Goal: Book appointment/travel/reservation

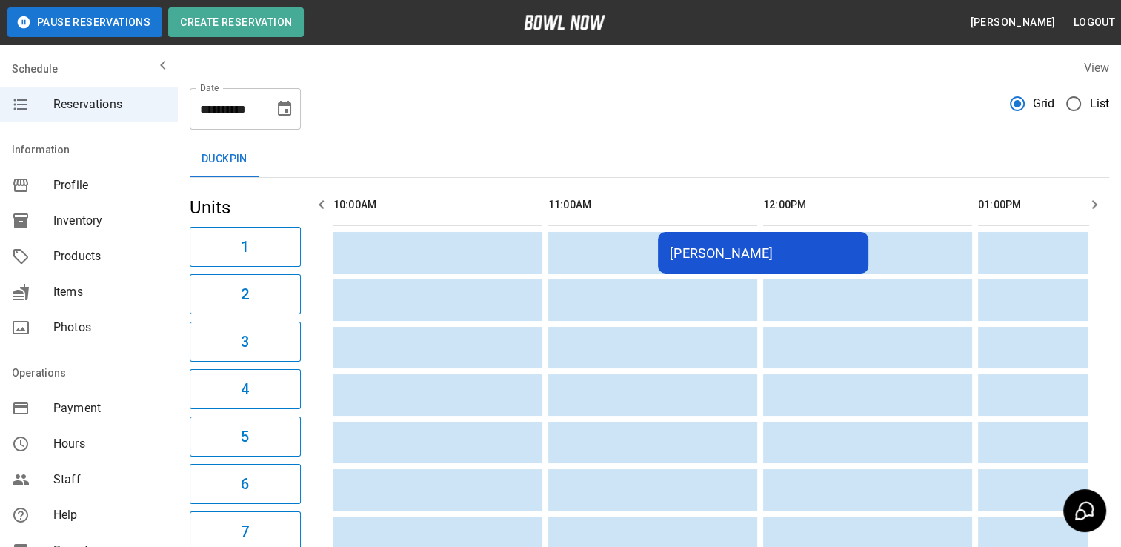
click at [288, 107] on icon "Choose date, selected date is Sep 6, 2025" at bounding box center [285, 109] width 18 height 18
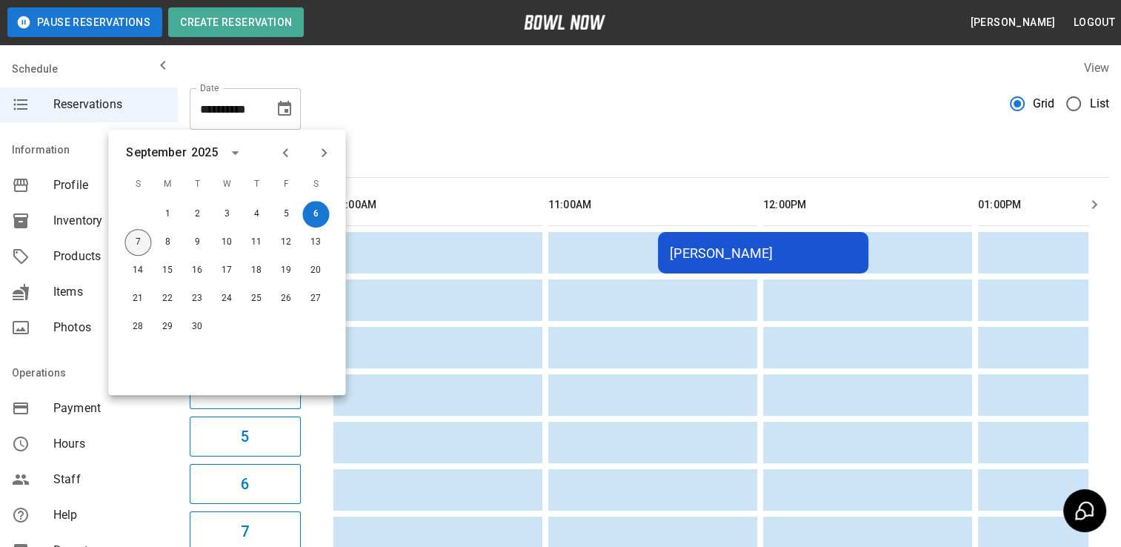
click at [136, 236] on button "7" at bounding box center [137, 242] width 27 height 27
type input "**********"
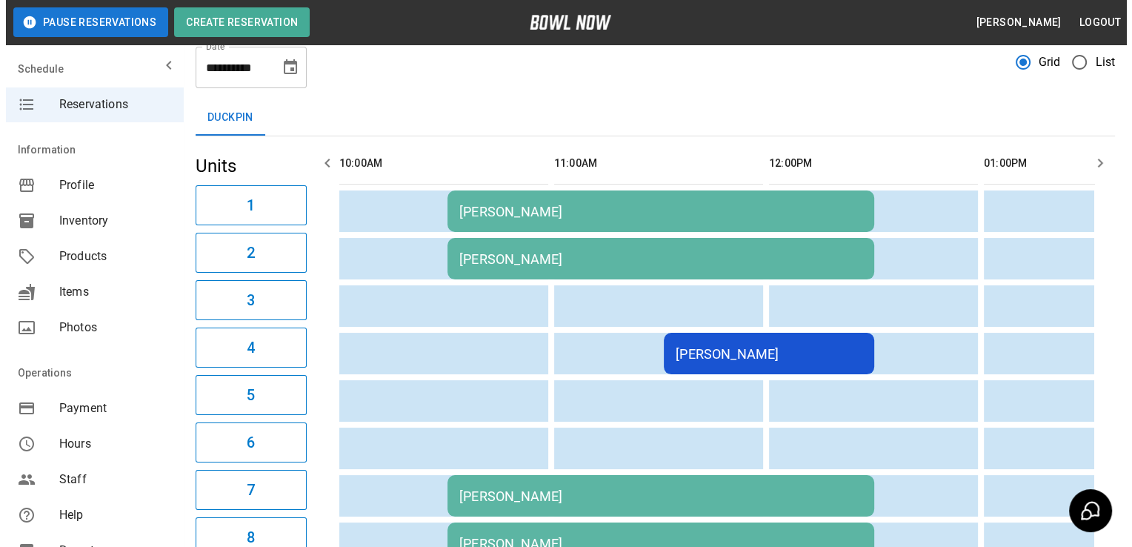
scroll to position [74, 0]
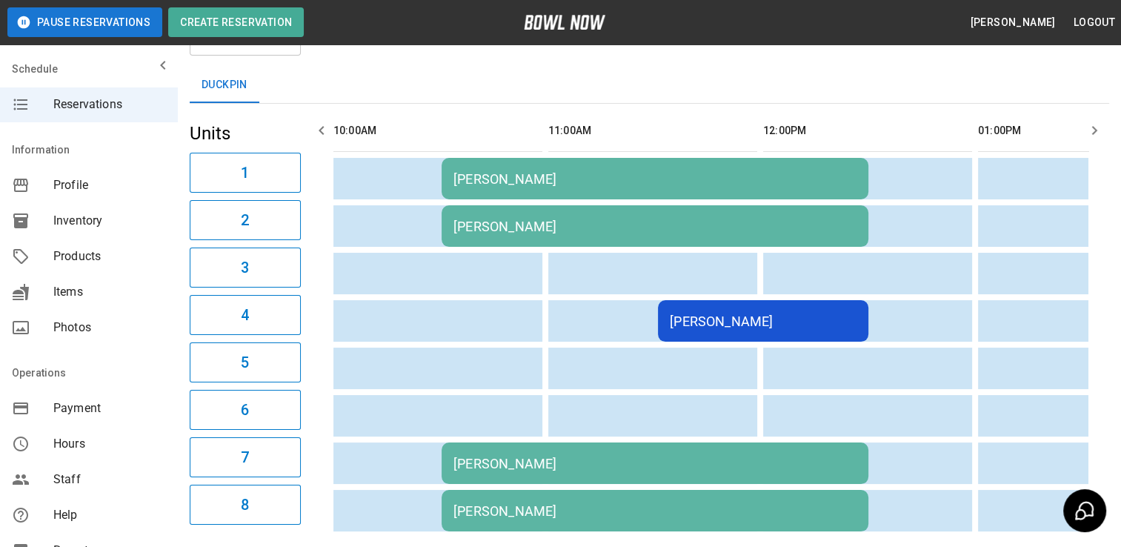
click at [779, 316] on div "[PERSON_NAME]" at bounding box center [763, 321] width 187 height 16
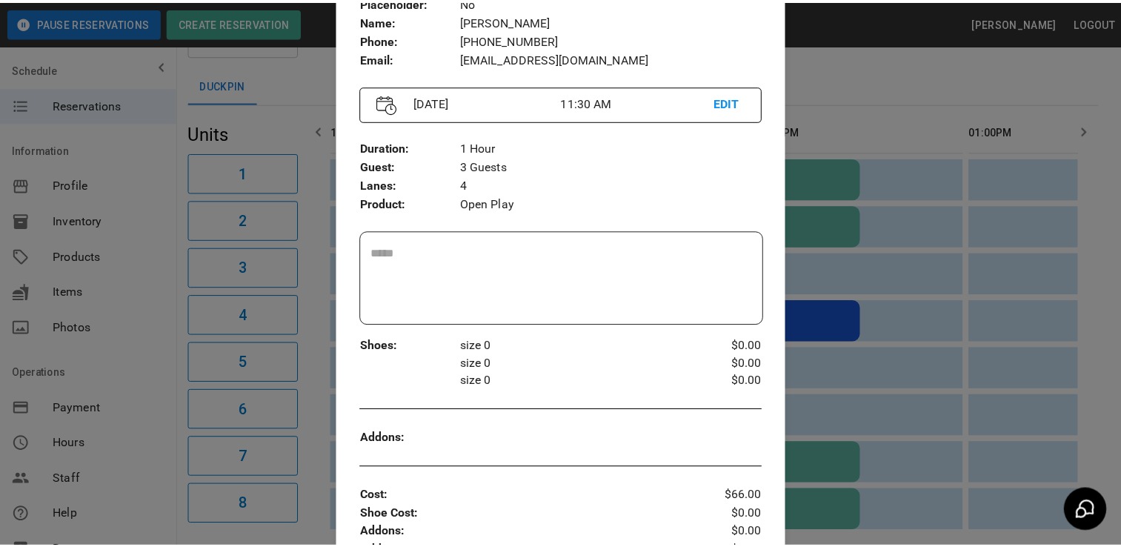
scroll to position [98, 0]
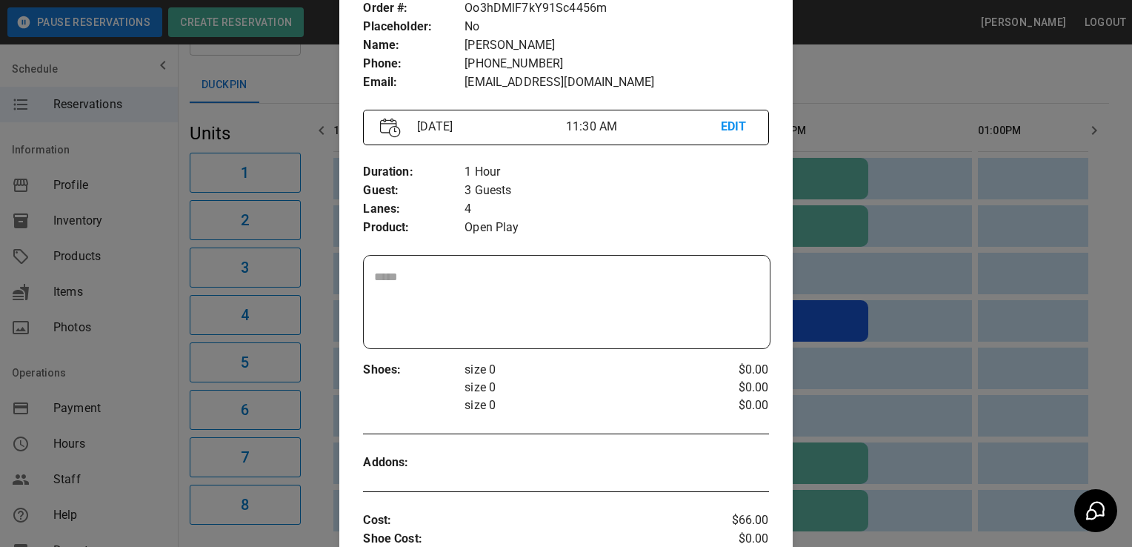
click at [278, 58] on div at bounding box center [566, 273] width 1132 height 547
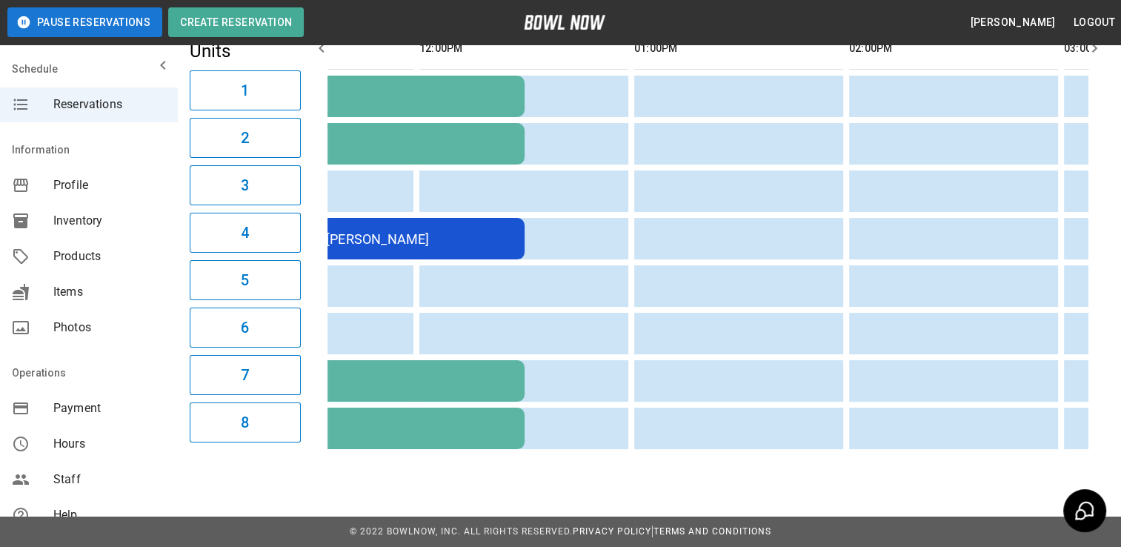
scroll to position [0, 0]
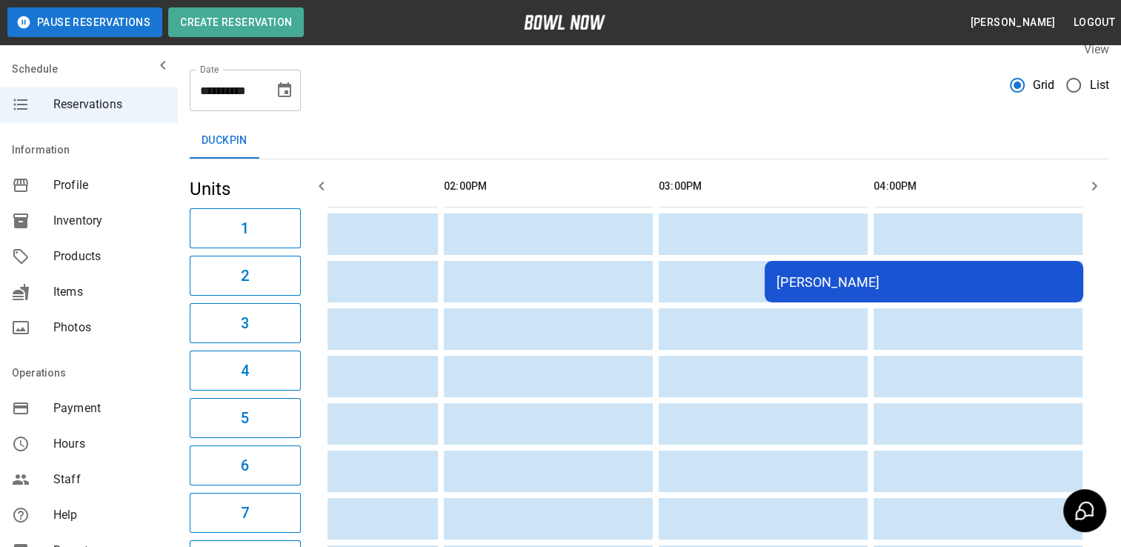
click at [70, 440] on span "Hours" at bounding box center [109, 444] width 113 height 18
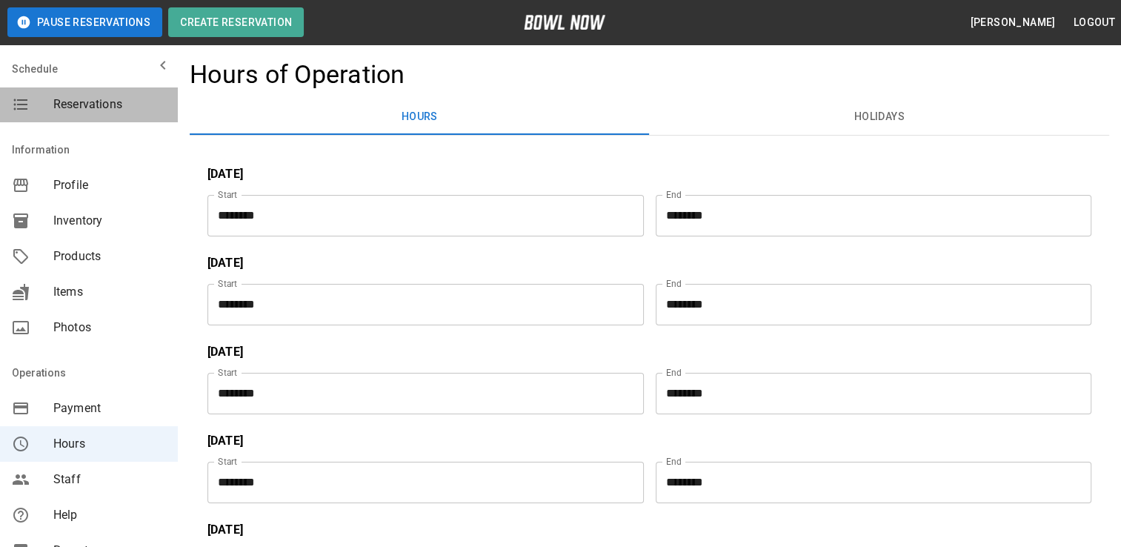
click at [96, 107] on span "Reservations" at bounding box center [109, 105] width 113 height 18
